Goal: Task Accomplishment & Management: Use online tool/utility

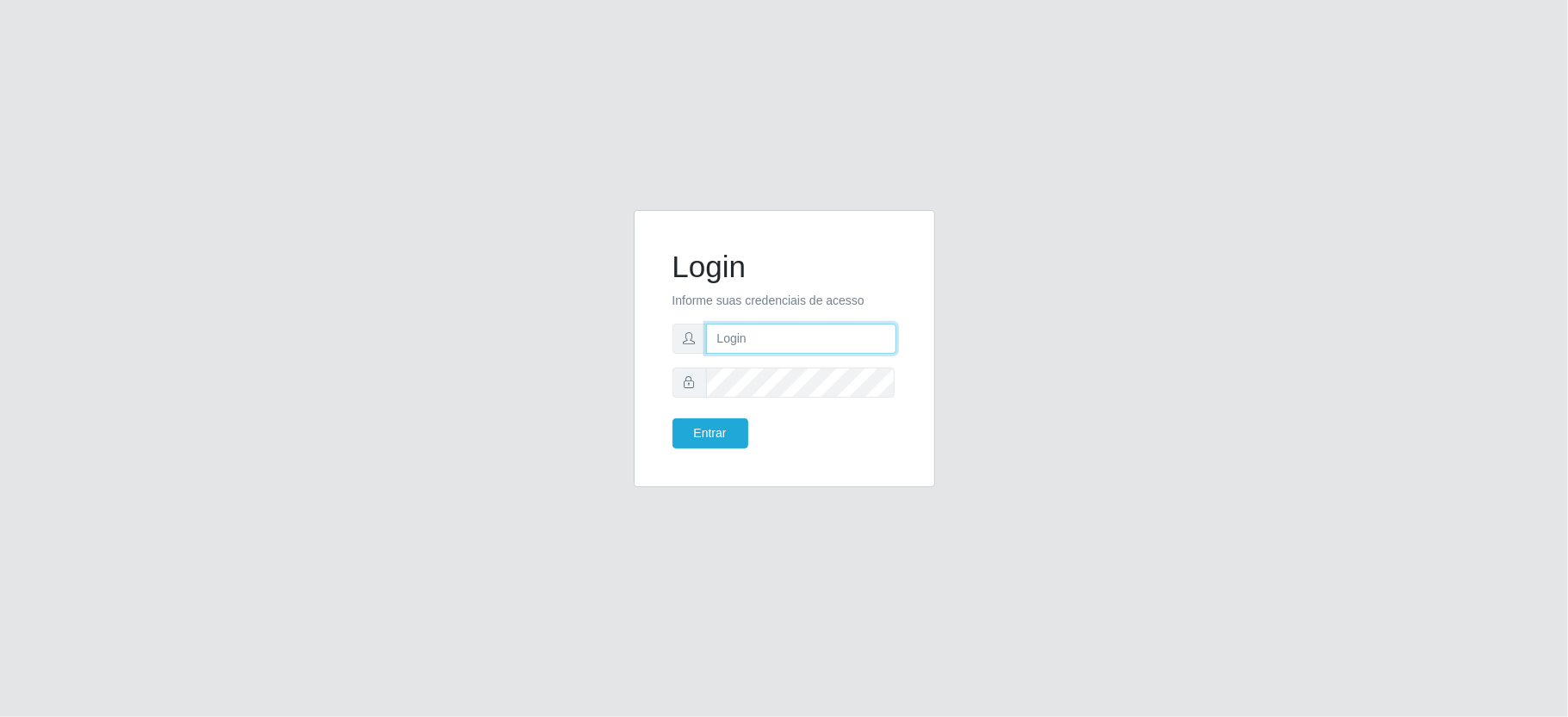
click at [796, 339] on input "text" at bounding box center [801, 338] width 190 height 30
type input "[PERSON_NAME]"
click at [693, 439] on button "Entrar" at bounding box center [709, 433] width 76 height 30
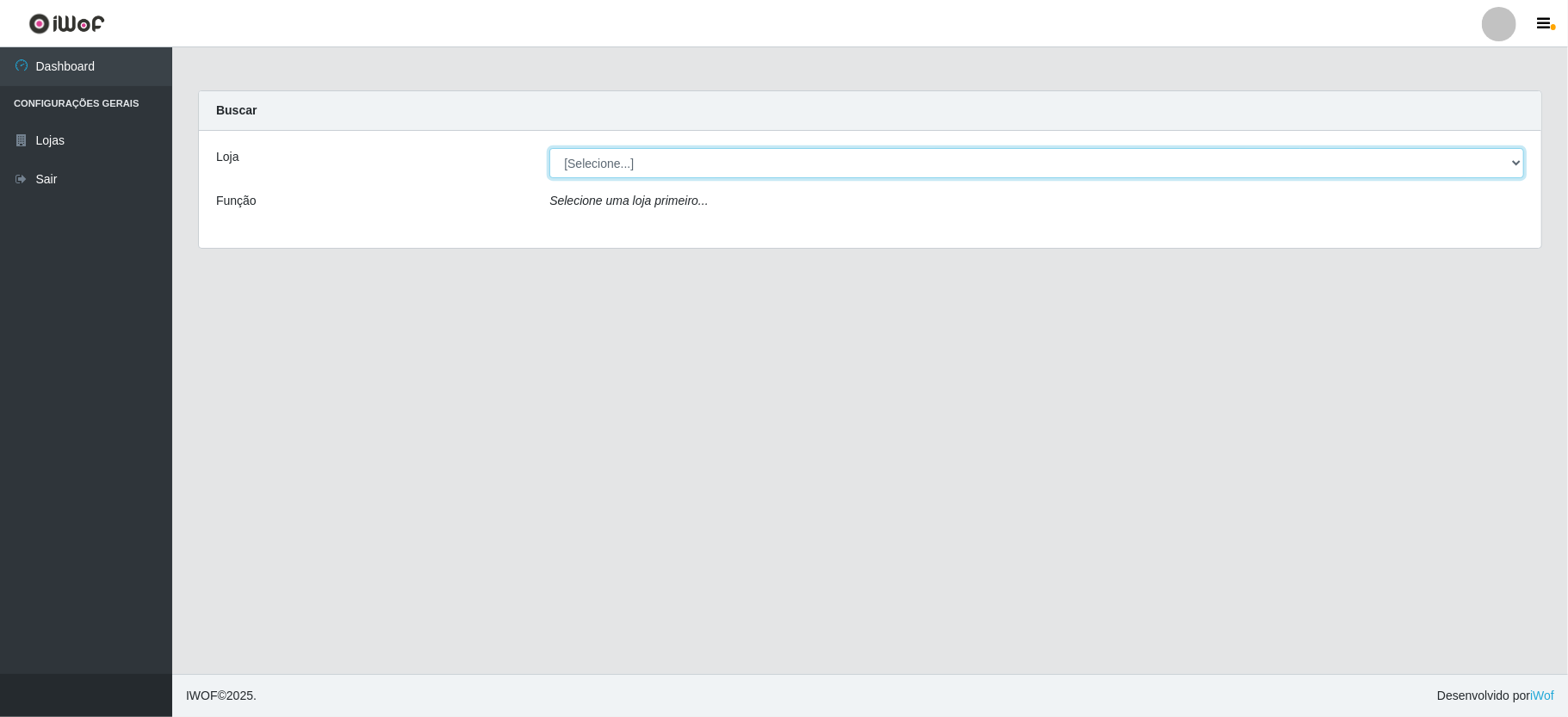
click at [660, 159] on select "[Selecione...] Ideal - Conceição" at bounding box center [1036, 162] width 975 height 30
select select "231"
click at [549, 148] on select "[Selecione...] Ideal - Conceição" at bounding box center [1036, 162] width 975 height 30
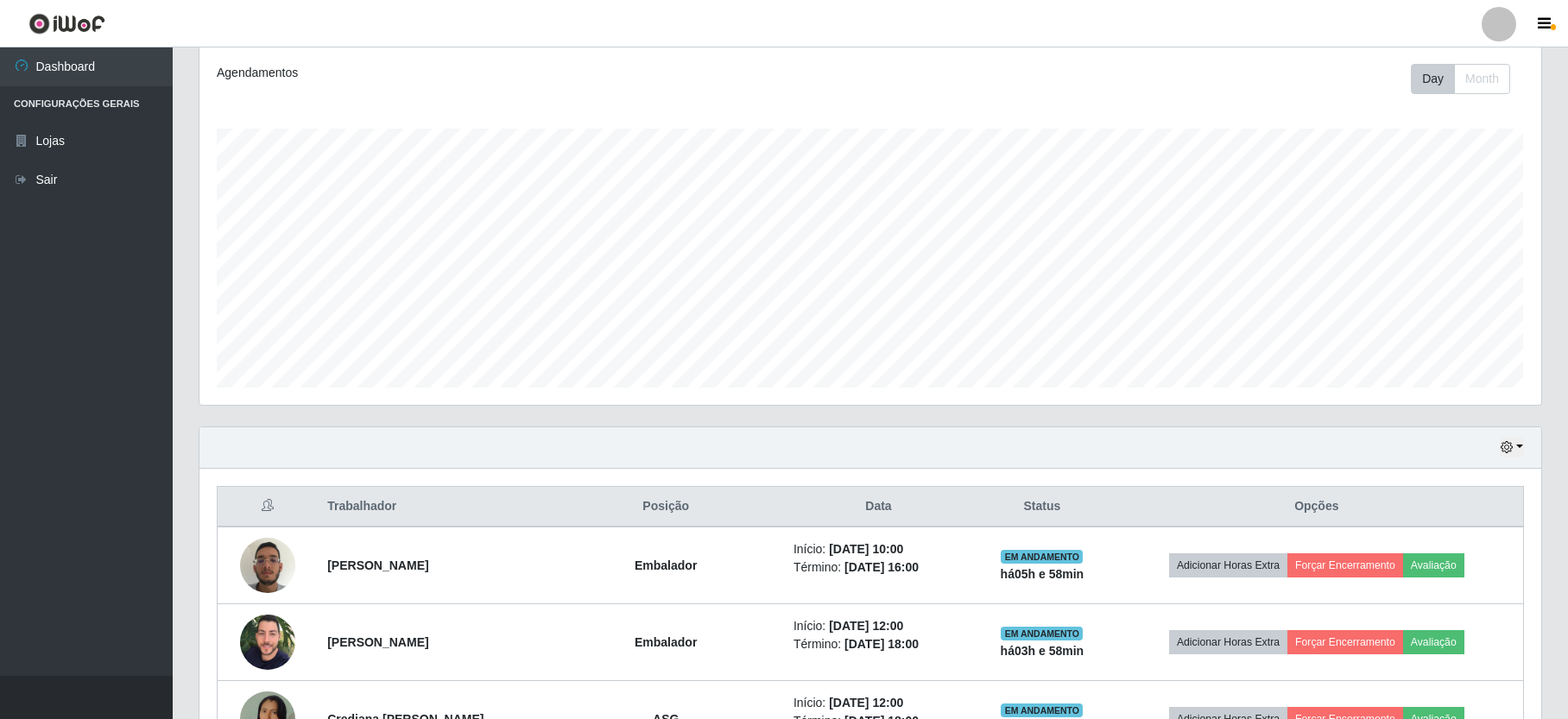
scroll to position [460, 0]
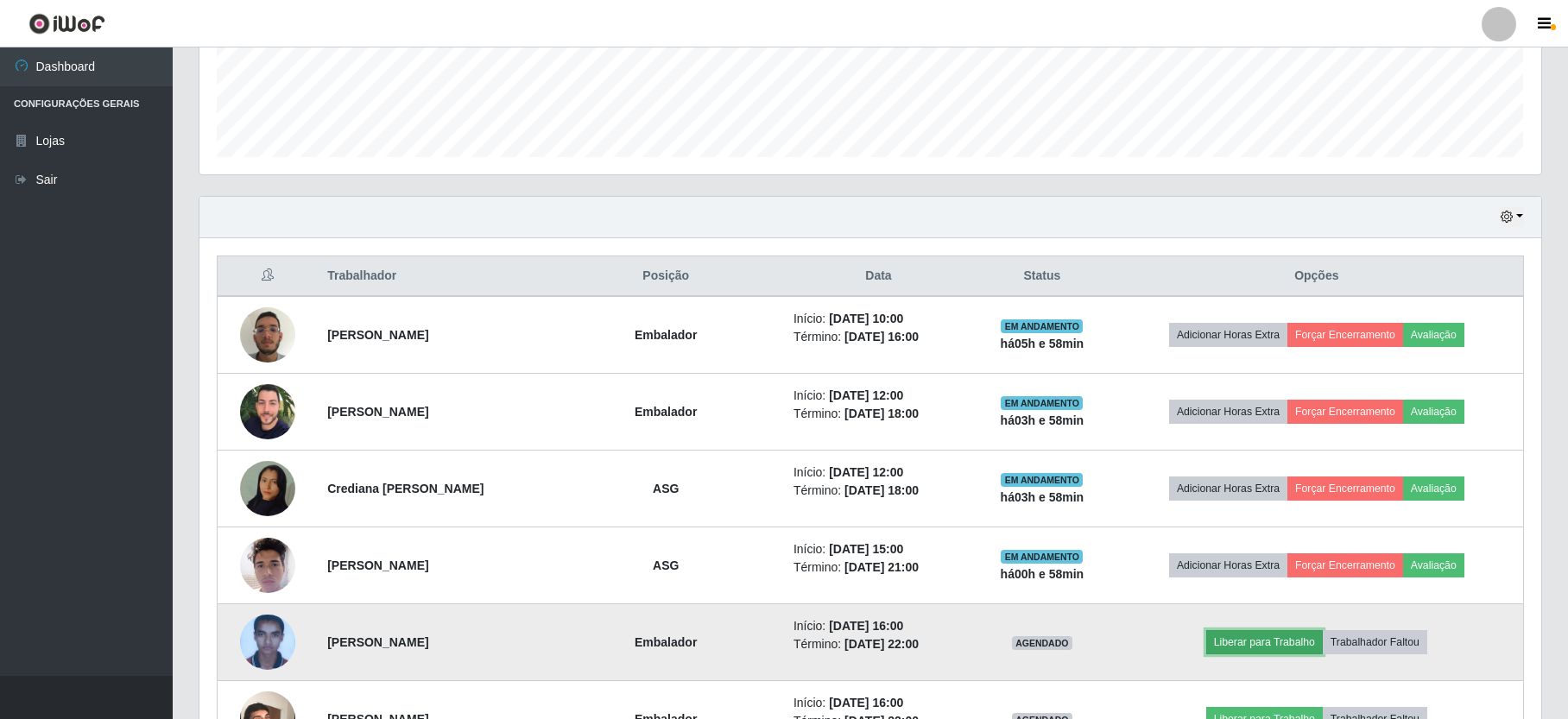
click at [1245, 646] on button "Liberar para Trabalho" at bounding box center [1264, 642] width 117 height 24
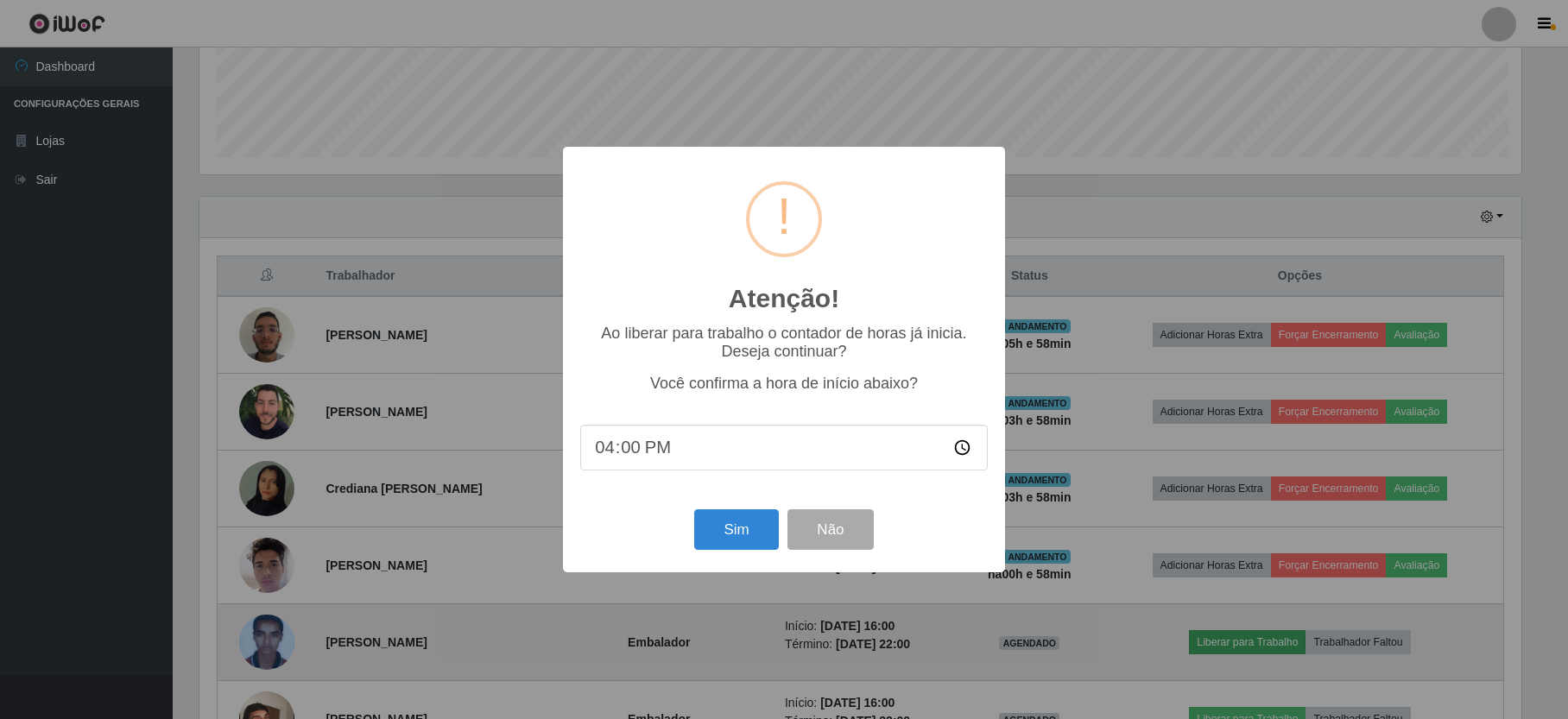
scroll to position [360, 1327]
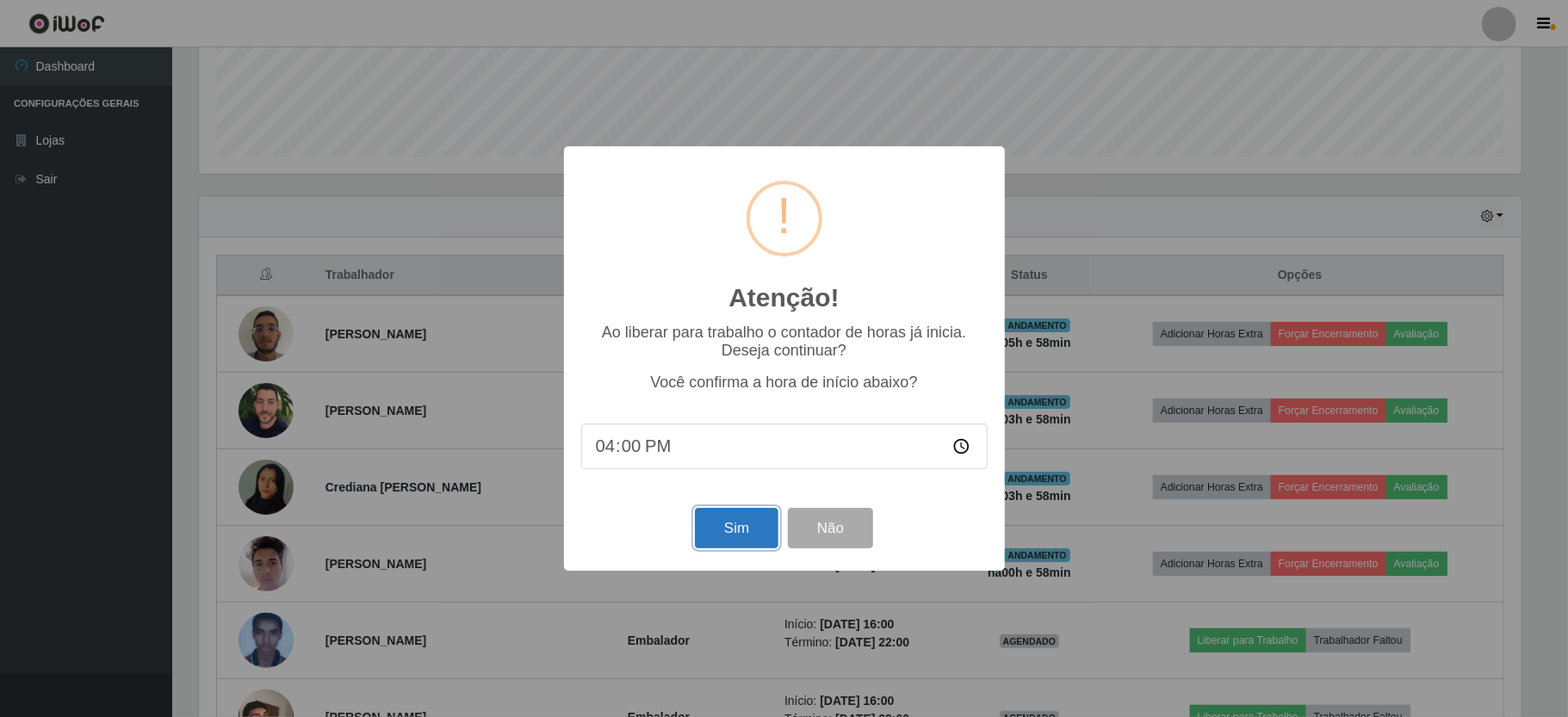
click at [713, 528] on button "Sim" at bounding box center [736, 528] width 84 height 40
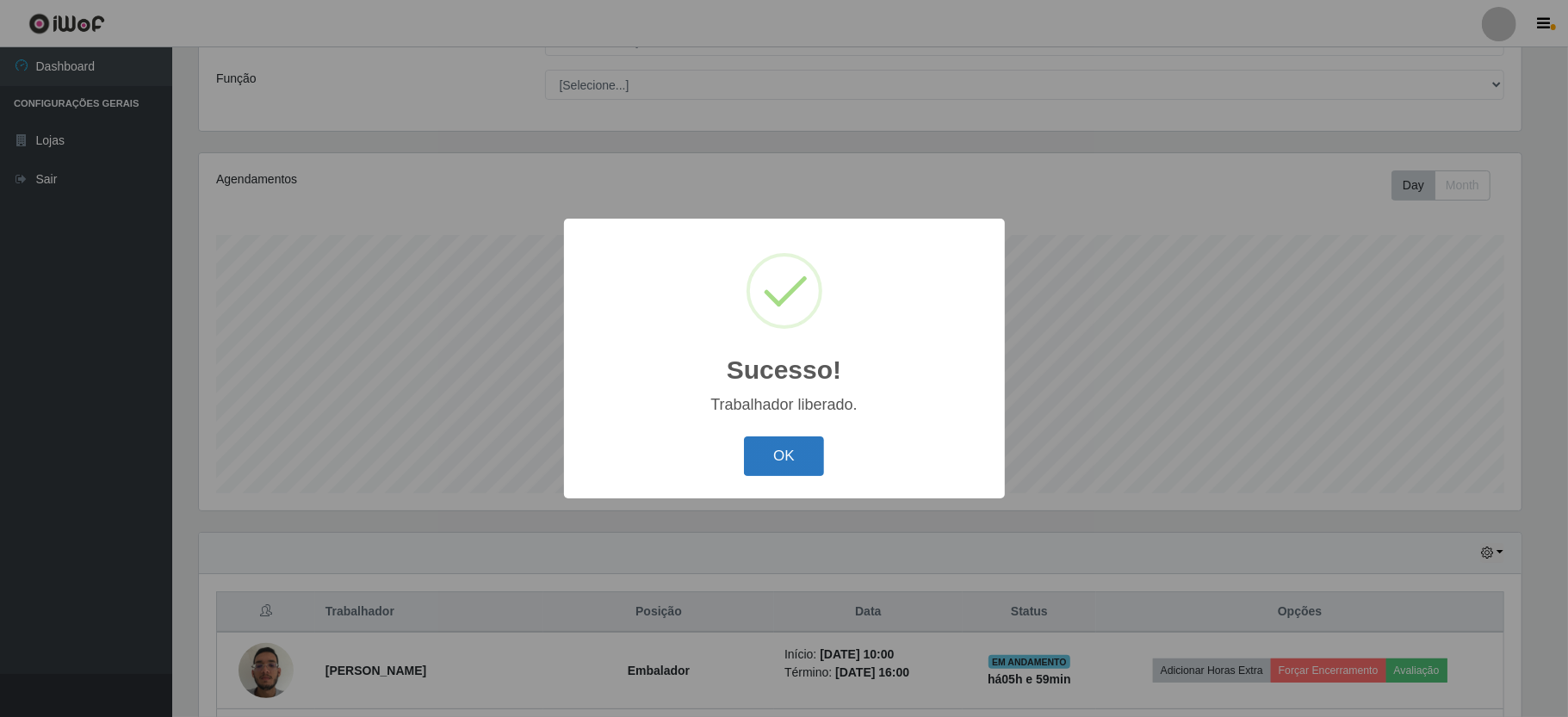
click at [775, 449] on button "OK" at bounding box center [784, 457] width 80 height 40
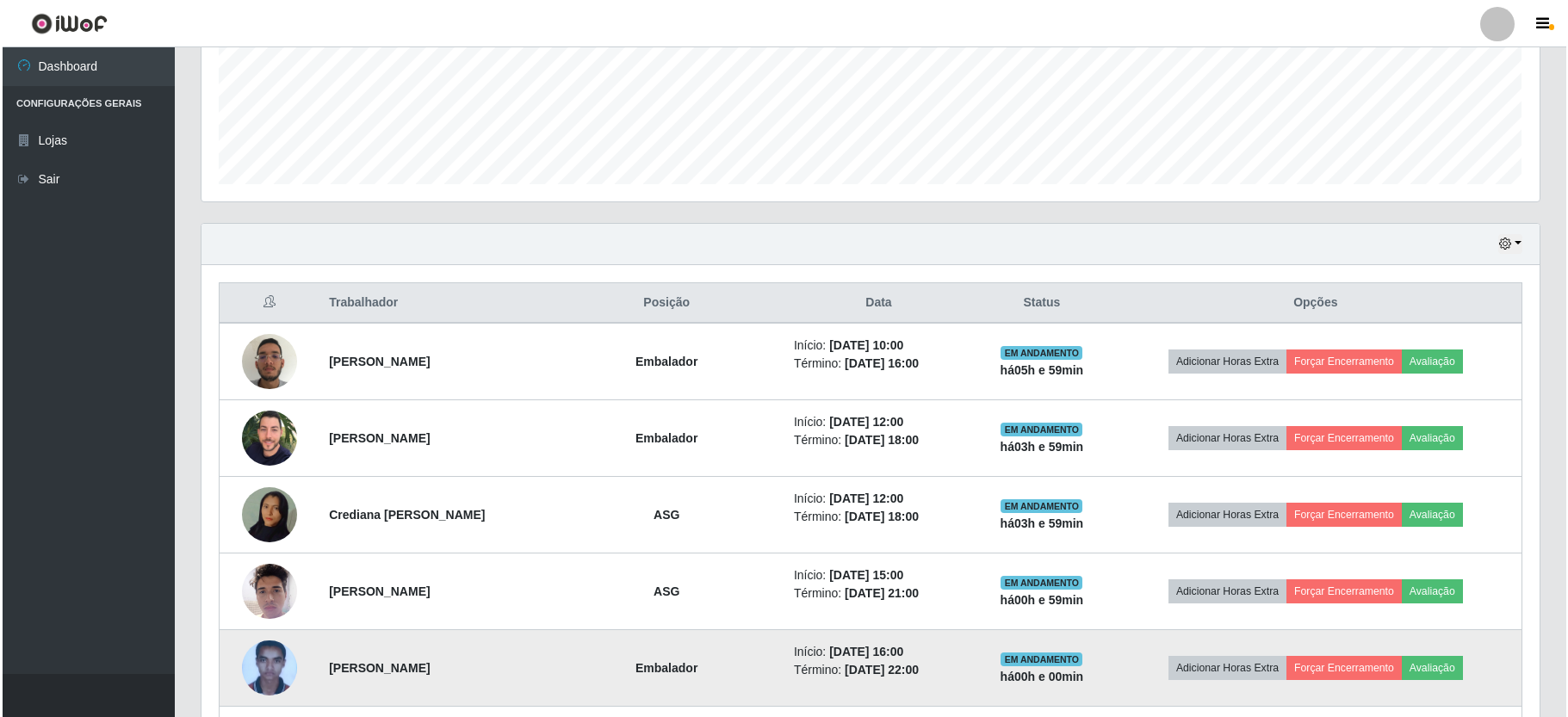
scroll to position [661, 0]
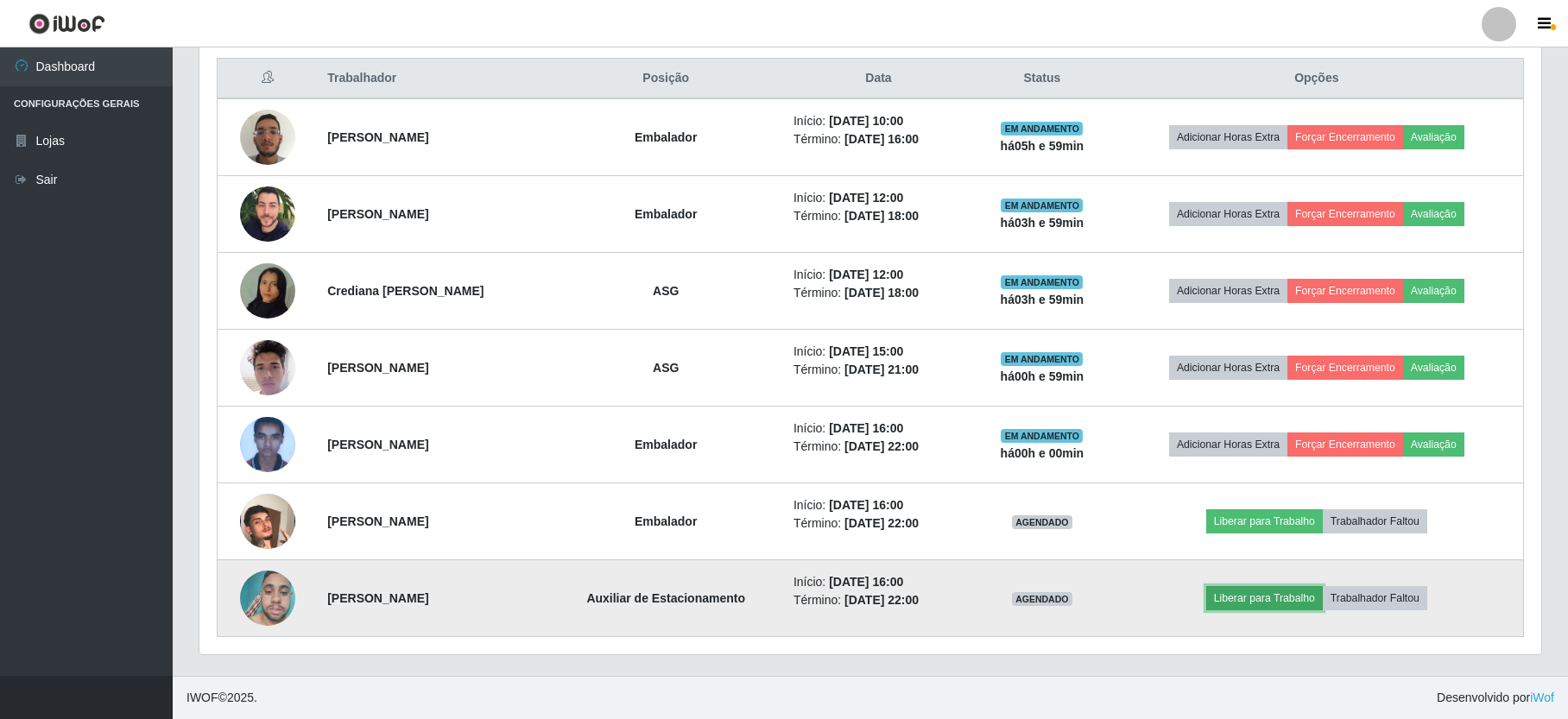
click at [1277, 599] on button "Liberar para Trabalho" at bounding box center [1264, 598] width 117 height 24
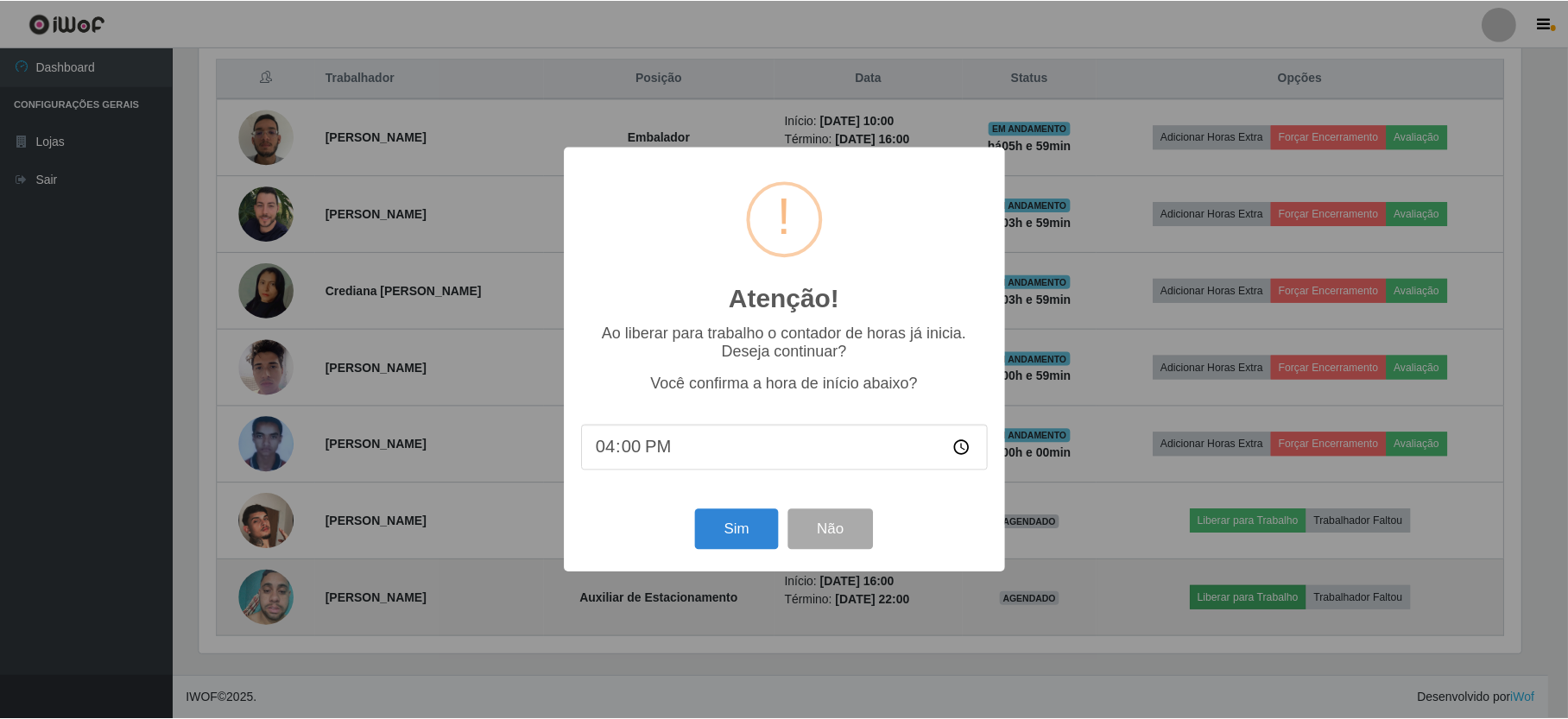
scroll to position [360, 1327]
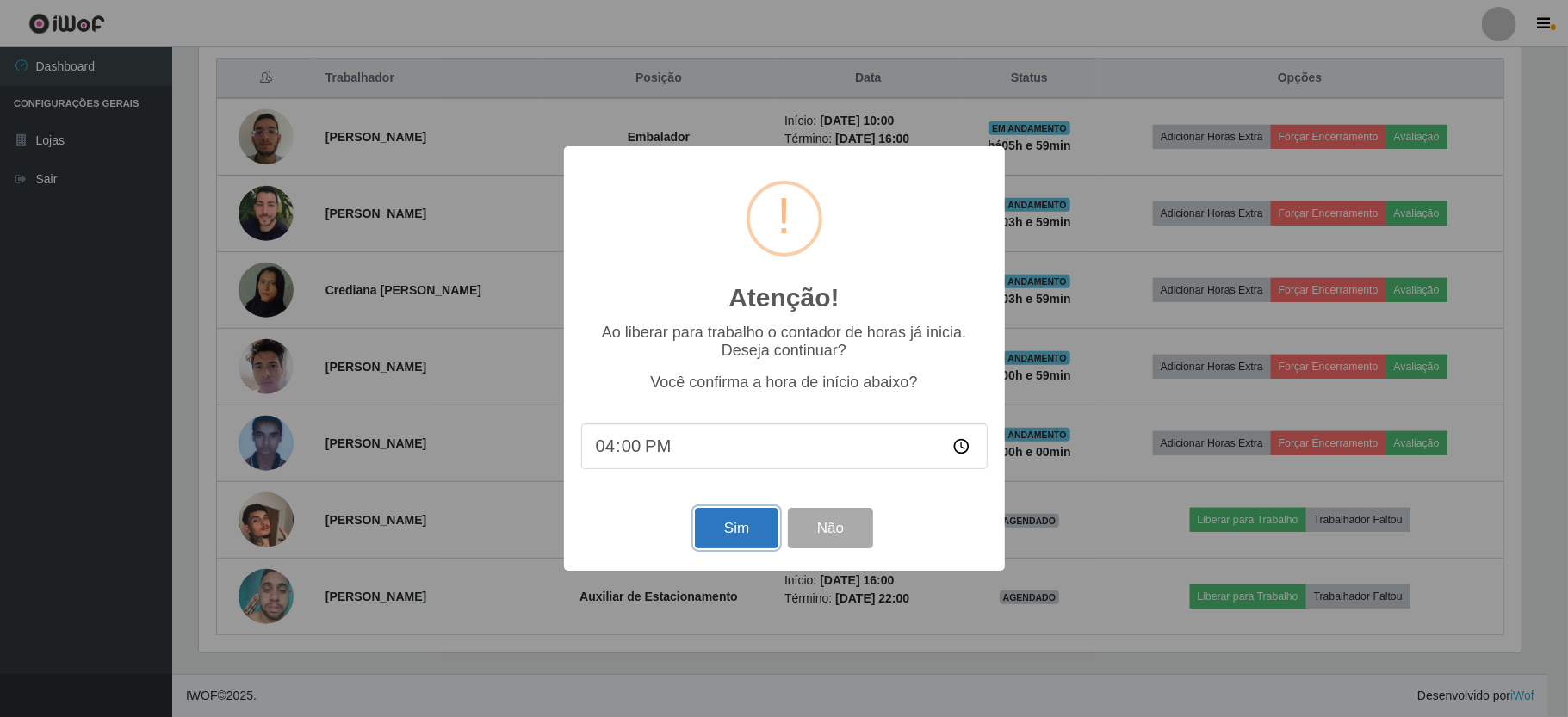
click at [734, 540] on button "Sim" at bounding box center [736, 528] width 84 height 40
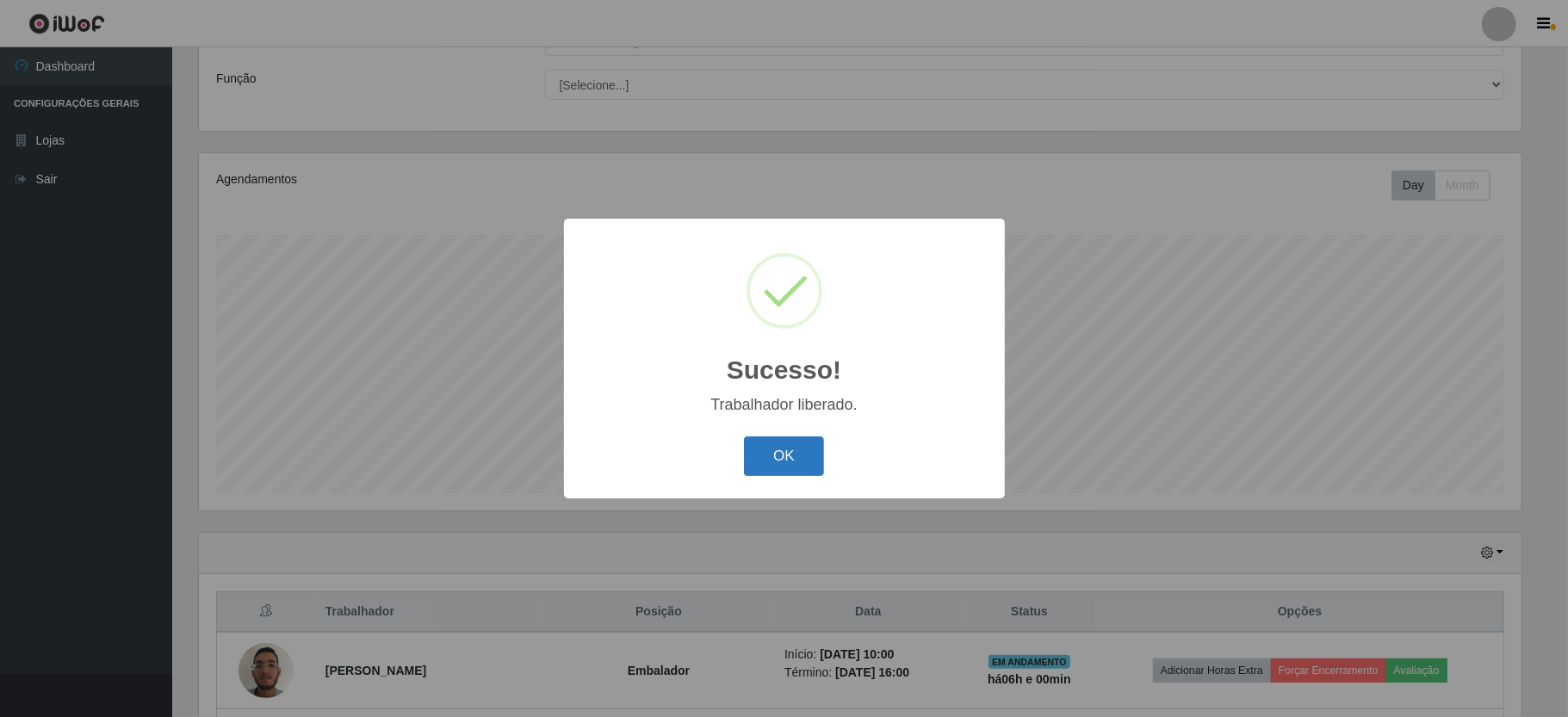
click at [749, 441] on button "OK" at bounding box center [784, 457] width 80 height 40
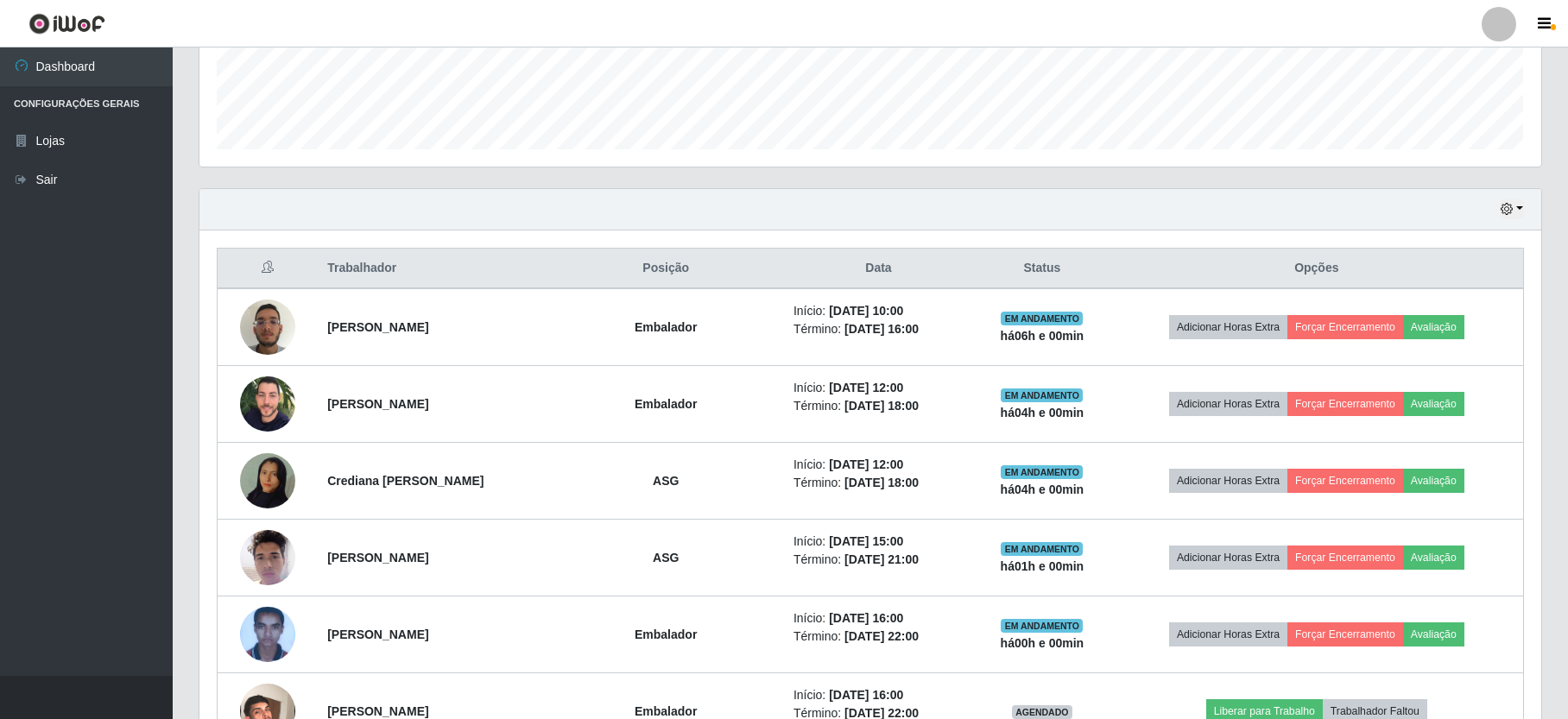
scroll to position [663, 0]
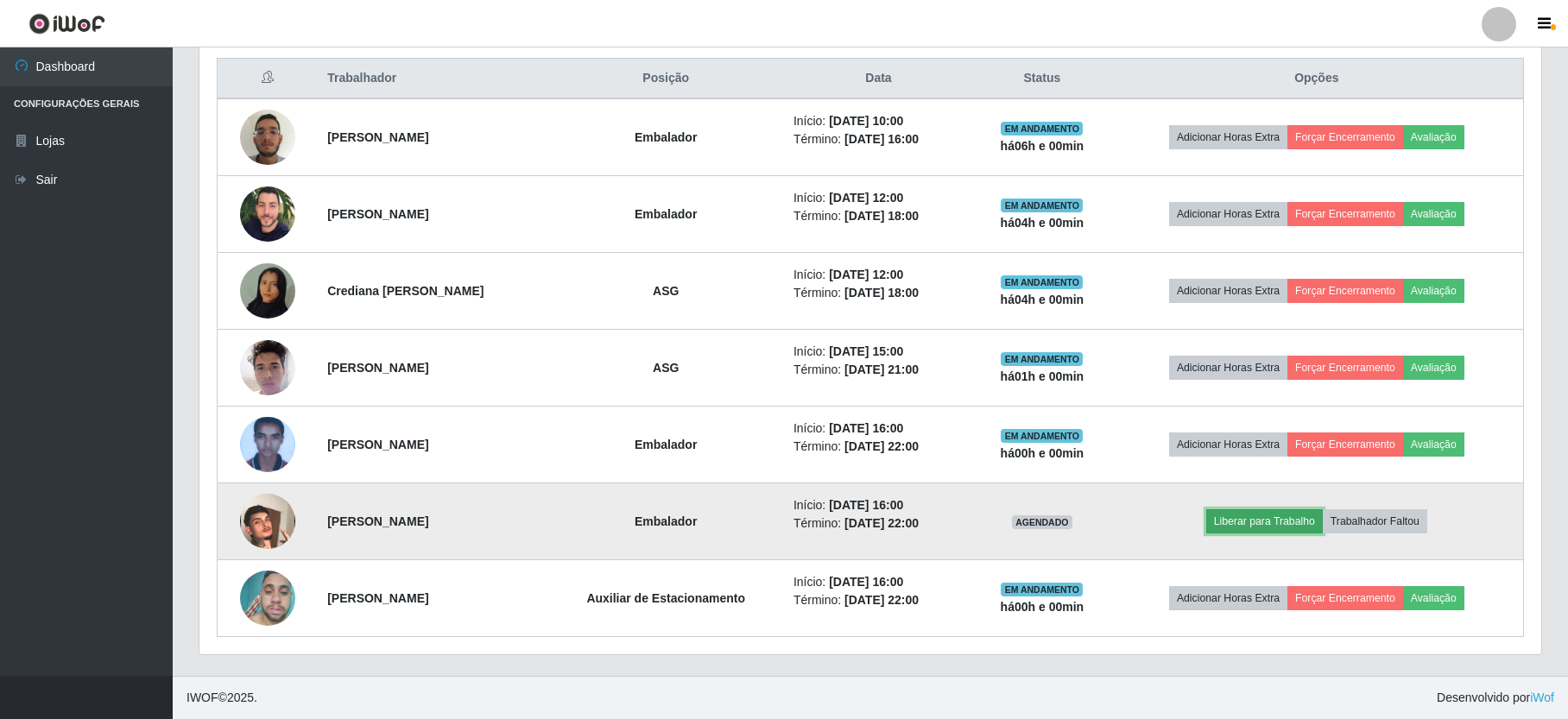
click at [1285, 523] on button "Liberar para Trabalho" at bounding box center [1264, 520] width 117 height 24
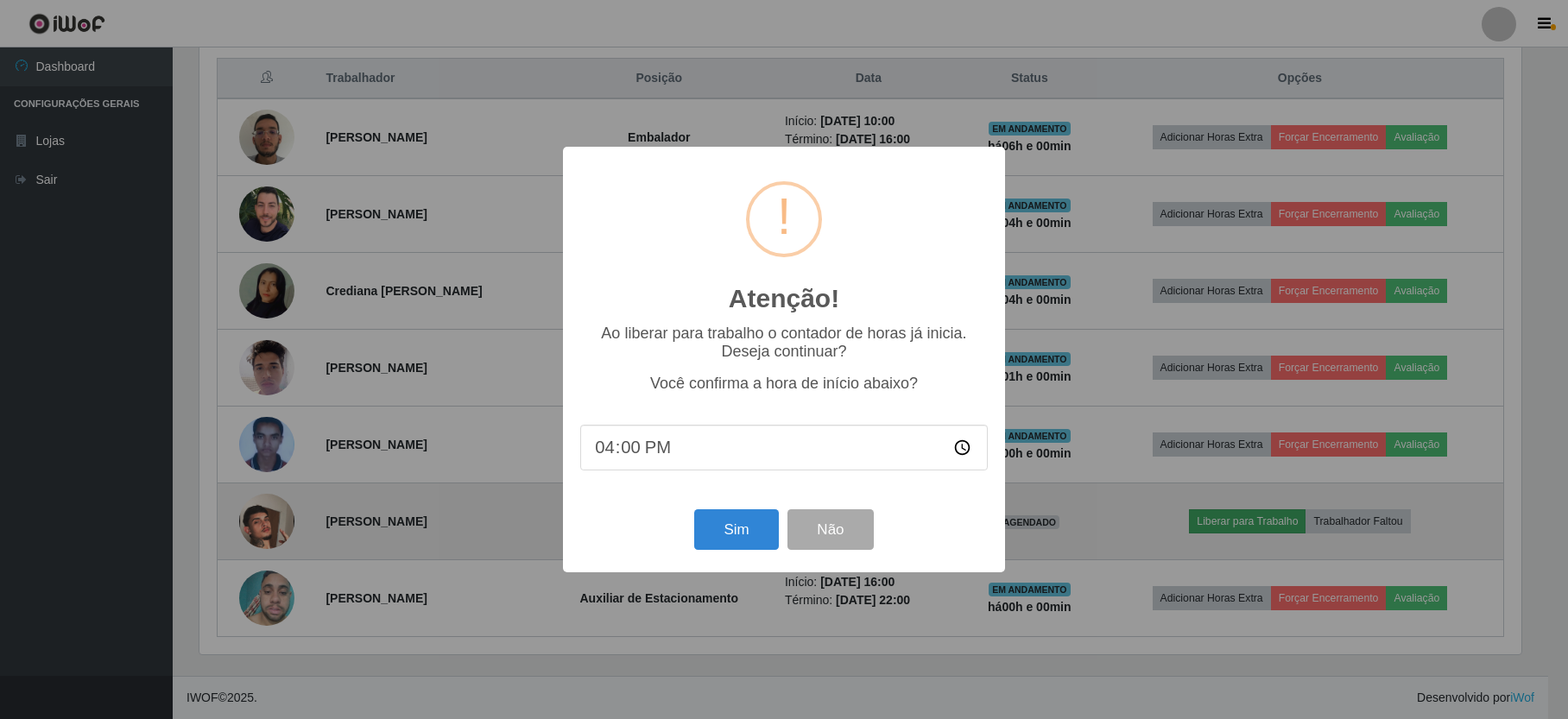
scroll to position [360, 1327]
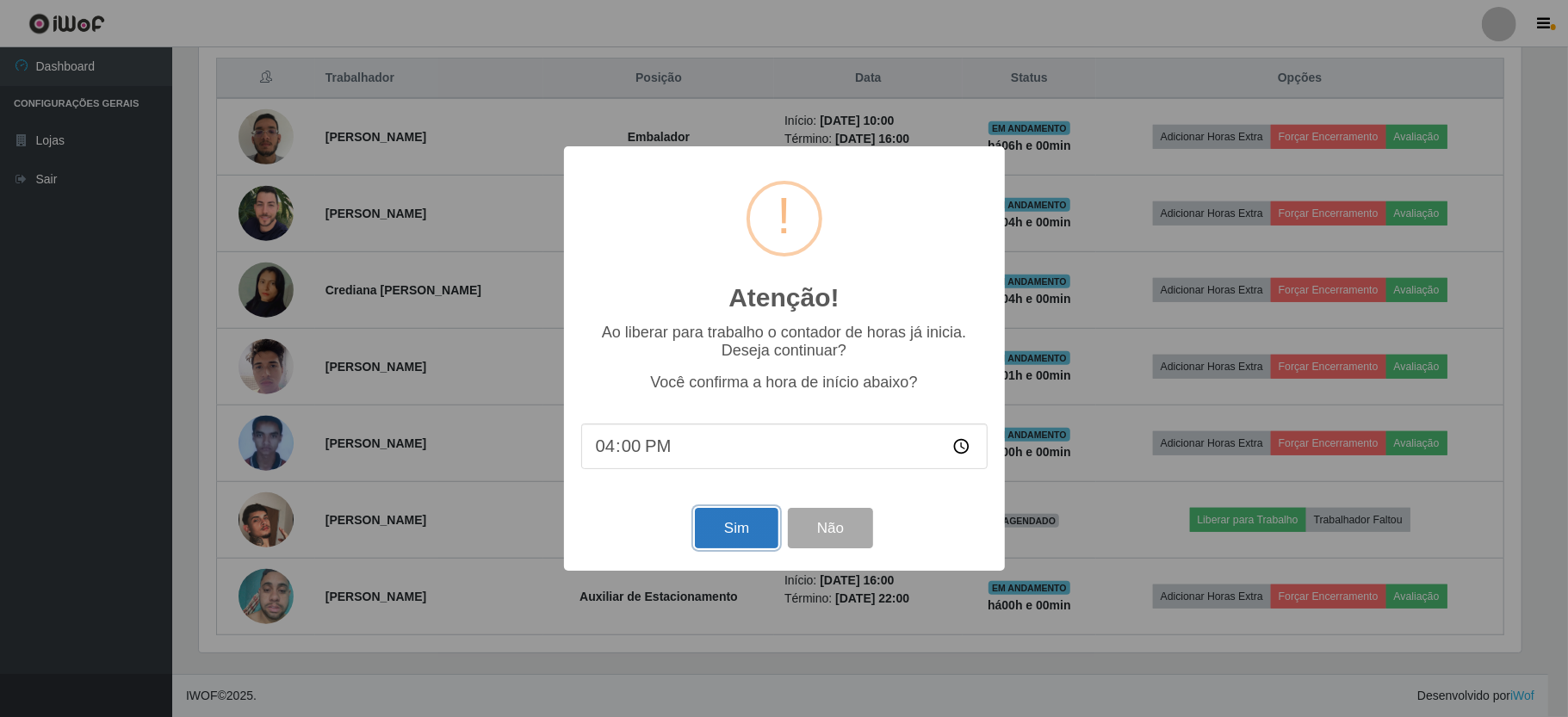
click at [711, 517] on button "Sim" at bounding box center [736, 528] width 84 height 40
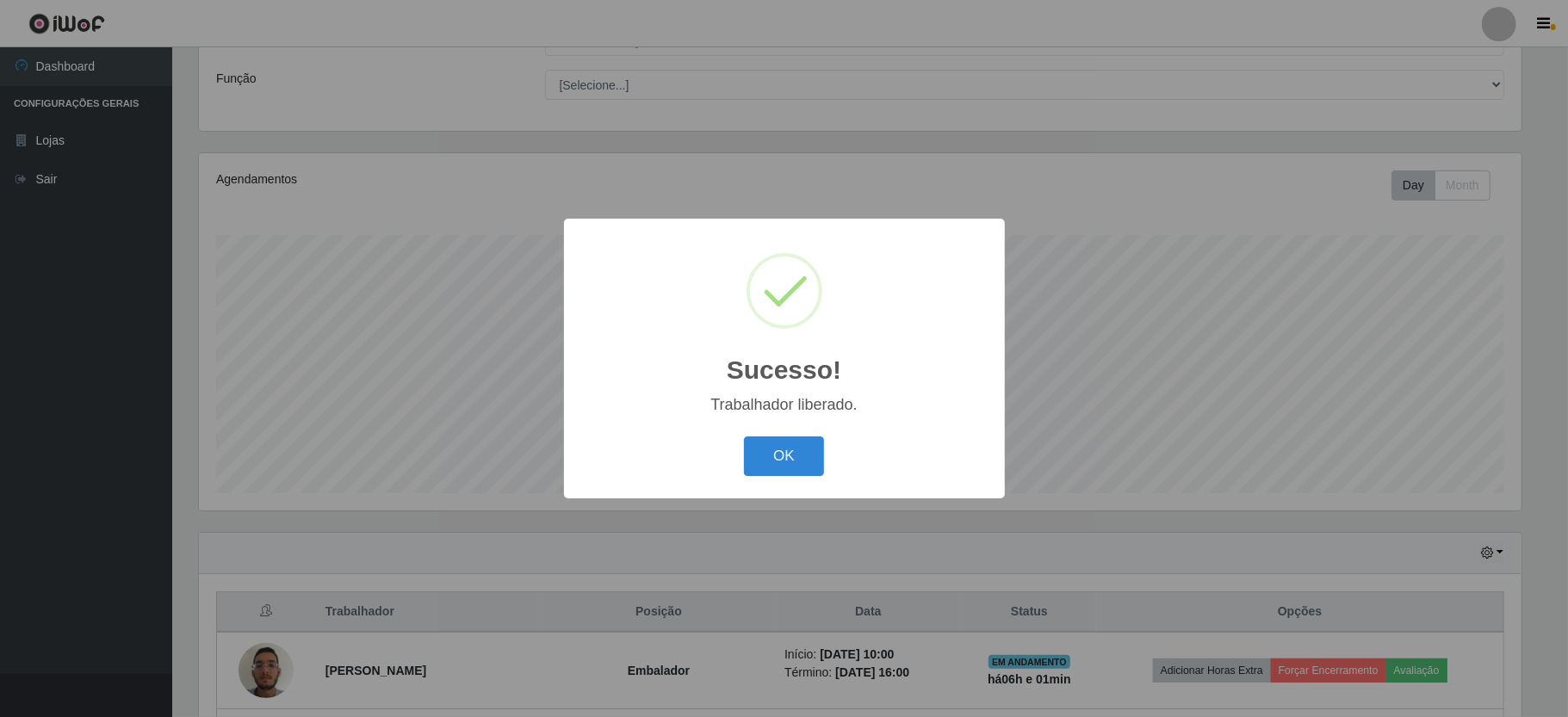
drag, startPoint x: 753, startPoint y: 441, endPoint x: 731, endPoint y: 475, distance: 40.5
click at [740, 474] on div "OK Cancel" at bounding box center [784, 456] width 407 height 49
drag, startPoint x: 771, startPoint y: 459, endPoint x: 742, endPoint y: 470, distance: 31.0
click at [761, 466] on button "OK" at bounding box center [784, 457] width 80 height 40
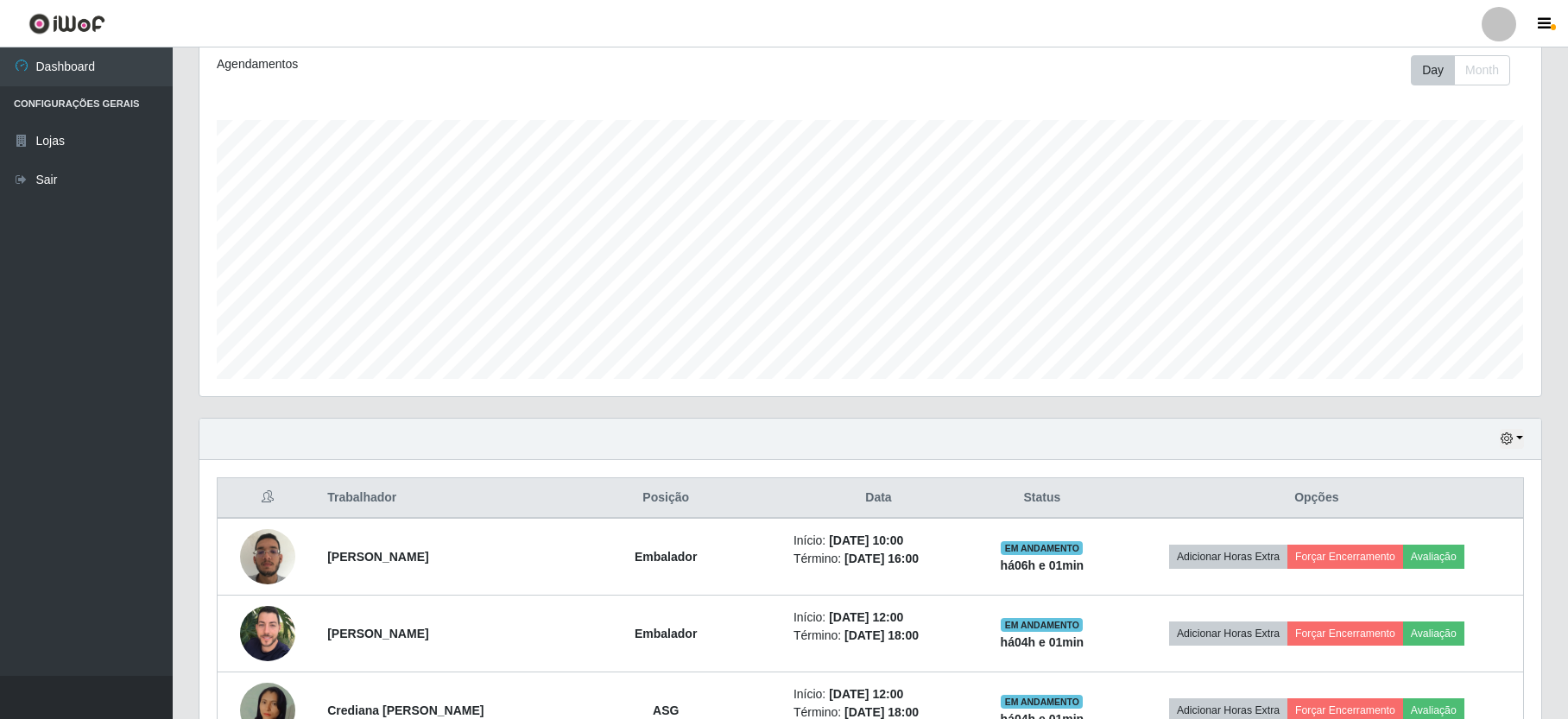
scroll to position [353, 0]
